Goal: Navigation & Orientation: Find specific page/section

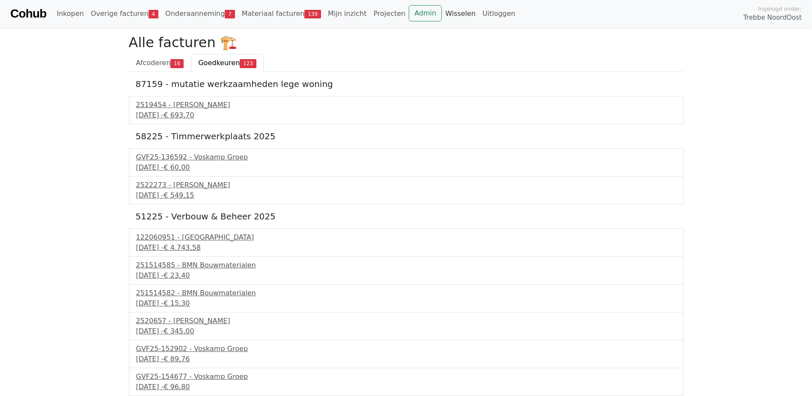
click at [442, 10] on link "Wisselen" at bounding box center [460, 13] width 37 height 17
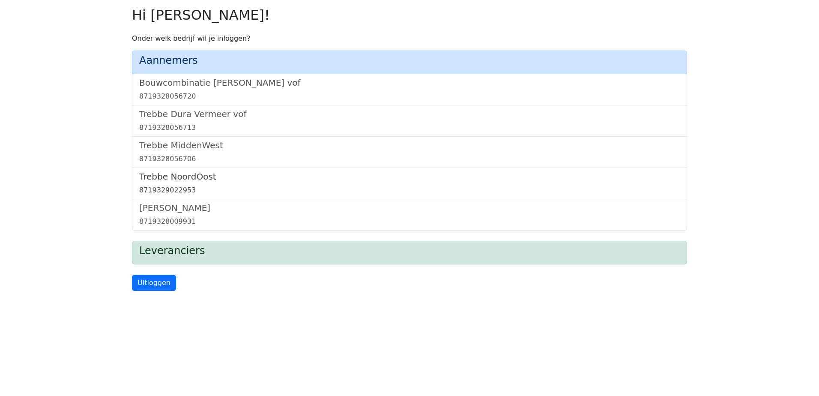
click at [193, 178] on h5 "Trebbe NoordOost" at bounding box center [409, 176] width 540 height 10
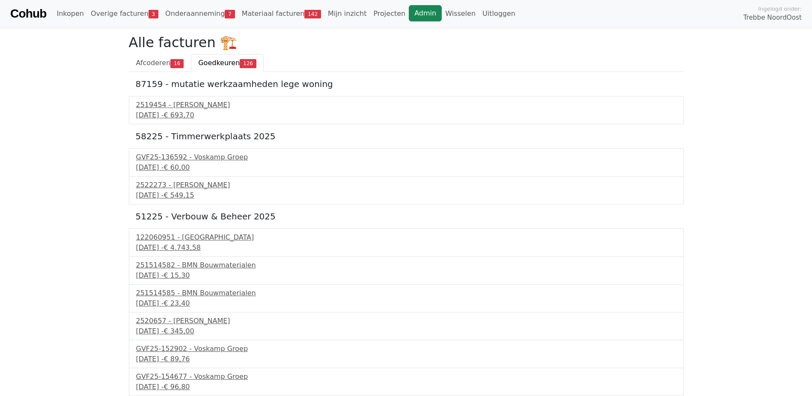
click at [409, 15] on link "Admin" at bounding box center [425, 13] width 33 height 16
